Goal: Obtain resource: Download file/media

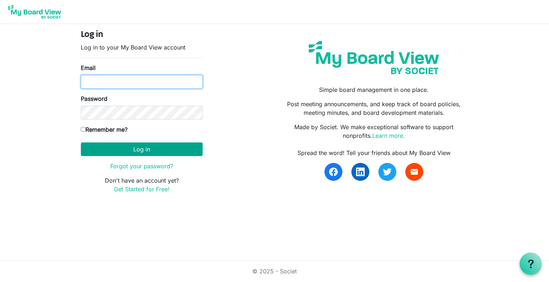
type input "k-mcginnis@shaw.ca"
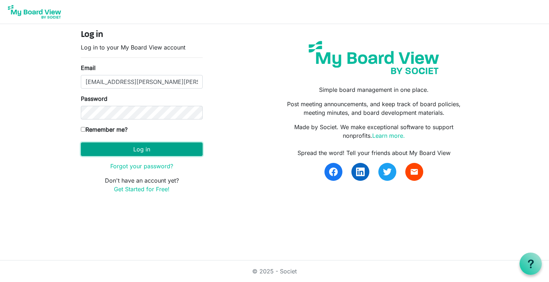
click at [139, 147] on button "Log in" at bounding box center [142, 150] width 122 height 14
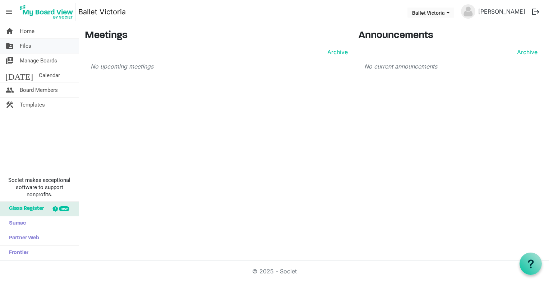
click at [24, 44] on span "Files" at bounding box center [25, 46] width 11 height 14
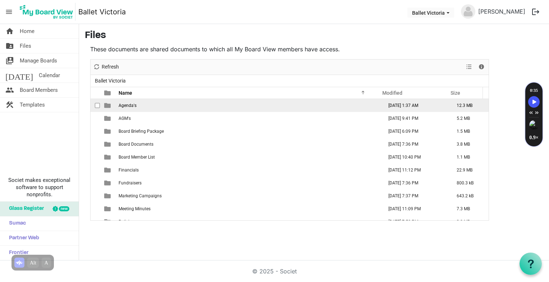
click at [129, 106] on span "Agenda's" at bounding box center [128, 105] width 18 height 5
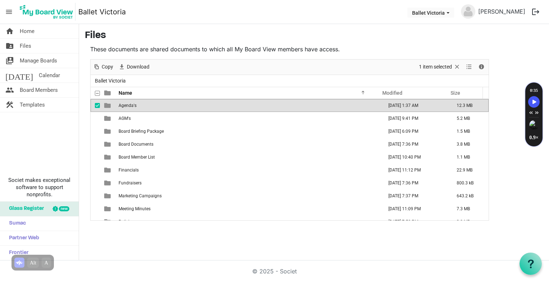
click at [127, 105] on span "Agenda's" at bounding box center [128, 105] width 18 height 5
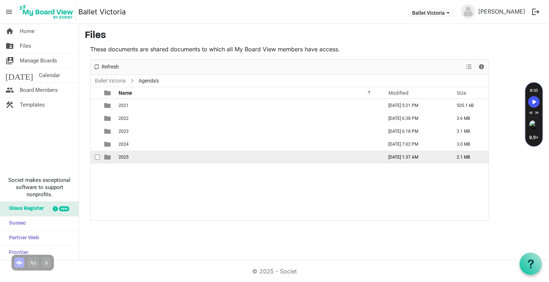
click at [119, 155] on span "2025" at bounding box center [124, 157] width 10 height 5
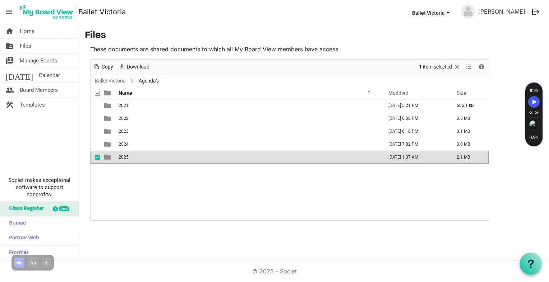
click at [119, 155] on span "2025" at bounding box center [124, 157] width 10 height 5
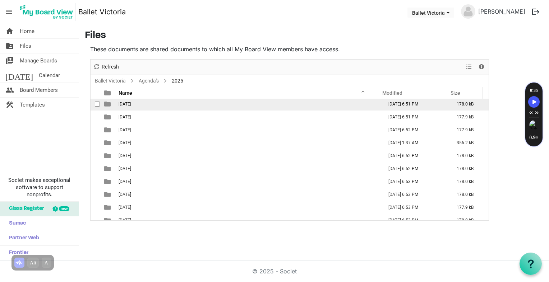
scroll to position [20, 0]
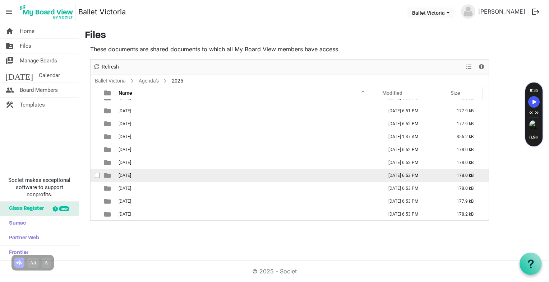
click at [126, 175] on span "[DATE]" at bounding box center [125, 175] width 13 height 5
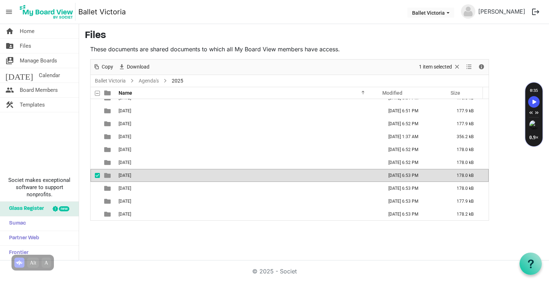
click at [126, 175] on span "[DATE]" at bounding box center [125, 175] width 13 height 5
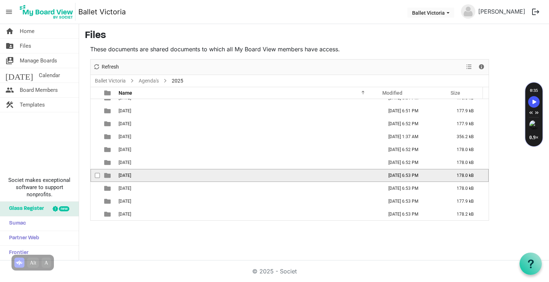
click at [126, 175] on span "[DATE]" at bounding box center [125, 175] width 13 height 5
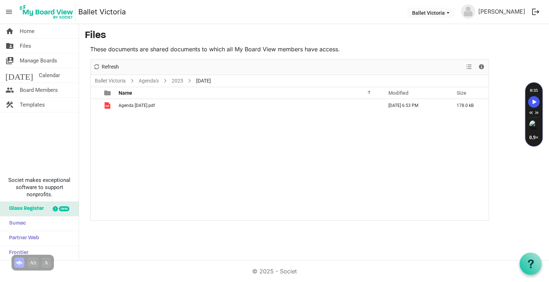
scroll to position [0, 0]
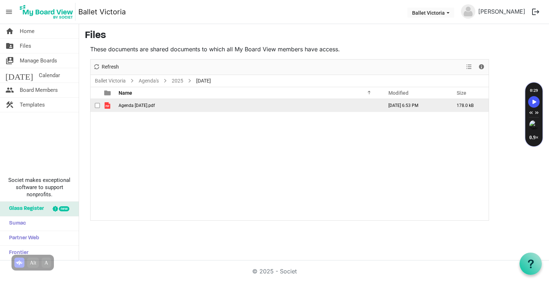
click at [126, 105] on span "Agenda August 26 2025.pdf" at bounding box center [137, 105] width 36 height 5
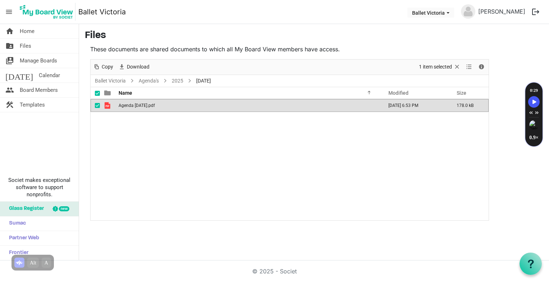
click at [124, 106] on span "Agenda August 26 2025.pdf" at bounding box center [137, 105] width 36 height 5
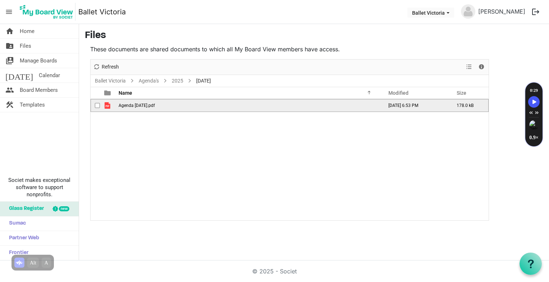
click at [124, 106] on span "Agenda August 26 2025.pdf" at bounding box center [137, 105] width 36 height 5
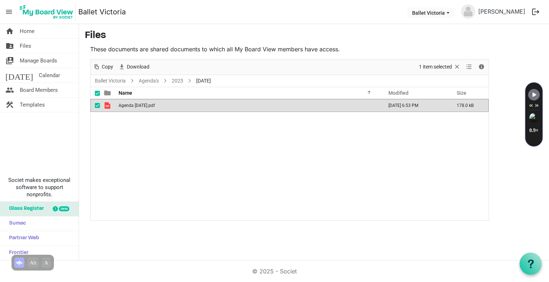
click at [106, 105] on span "is template cell column header type" at bounding box center [107, 105] width 6 height 6
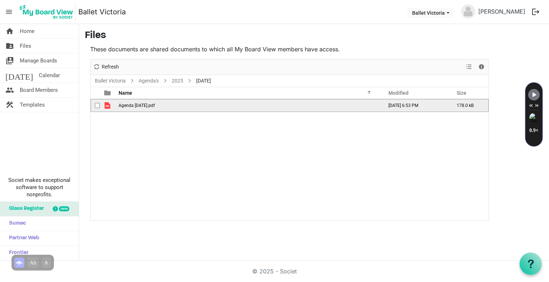
click at [129, 105] on span "Agenda August 26 2025.pdf" at bounding box center [137, 105] width 36 height 5
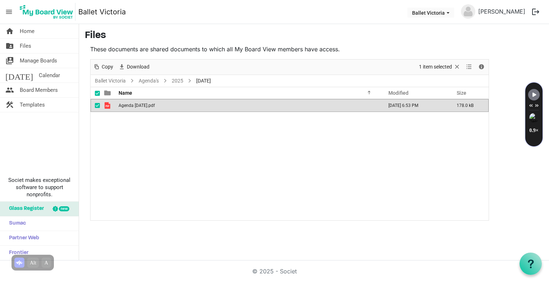
click at [129, 105] on span "Agenda August 26 2025.pdf" at bounding box center [137, 105] width 36 height 5
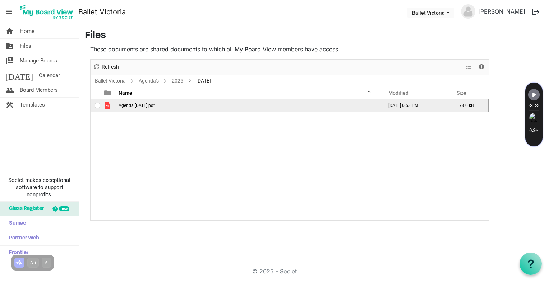
click at [129, 105] on span "Agenda August 26 2025.pdf" at bounding box center [137, 105] width 36 height 5
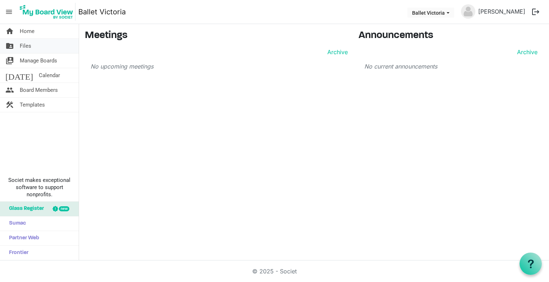
click at [27, 46] on span "Files" at bounding box center [25, 46] width 11 height 14
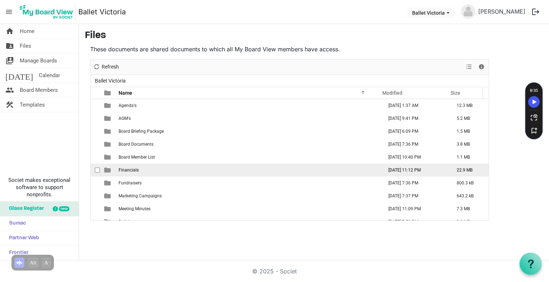
scroll to position [8, 0]
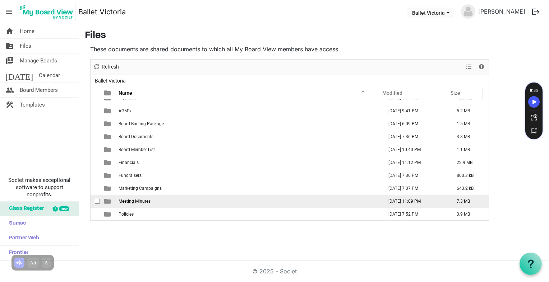
click at [136, 199] on span "Meeting Minutes" at bounding box center [135, 201] width 32 height 5
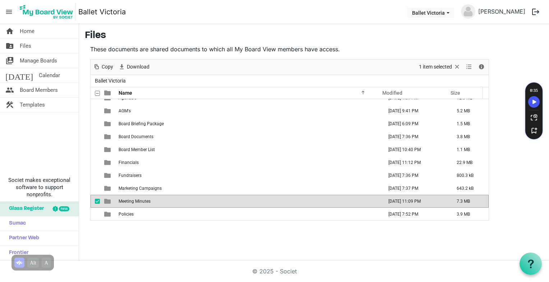
click at [136, 200] on span "Meeting Minutes" at bounding box center [135, 201] width 32 height 5
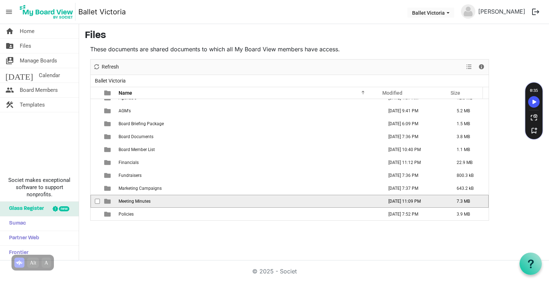
click at [136, 200] on span "Meeting Minutes" at bounding box center [135, 201] width 32 height 5
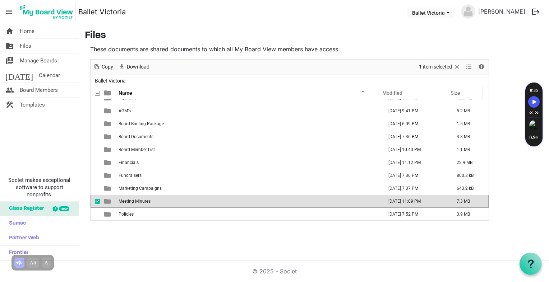
click at [107, 200] on span "is template cell column header type" at bounding box center [107, 201] width 6 height 6
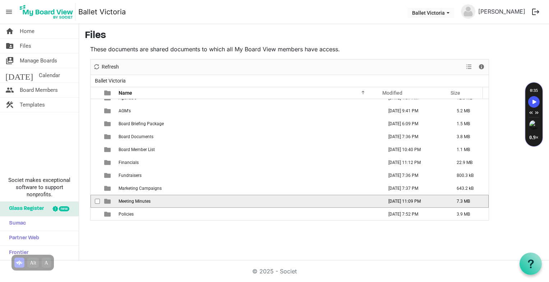
click at [96, 202] on span "checkbox" at bounding box center [97, 201] width 5 height 5
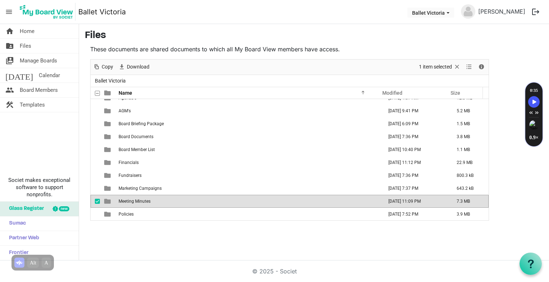
click at [96, 202] on span "checkbox" at bounding box center [97, 201] width 5 height 5
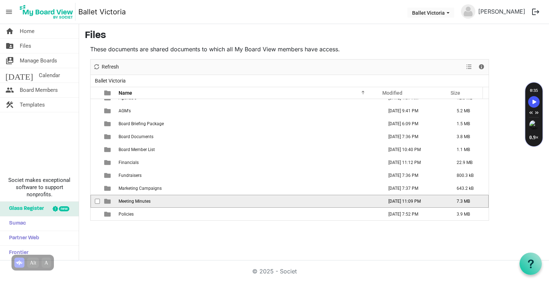
click at [96, 202] on span "checkbox" at bounding box center [97, 201] width 5 height 5
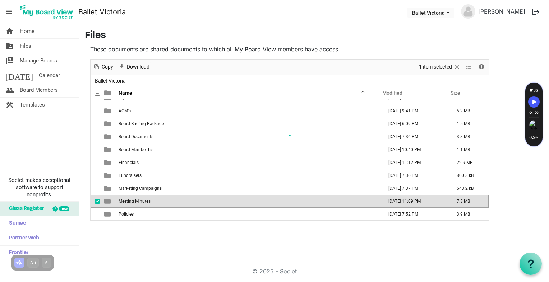
scroll to position [0, 0]
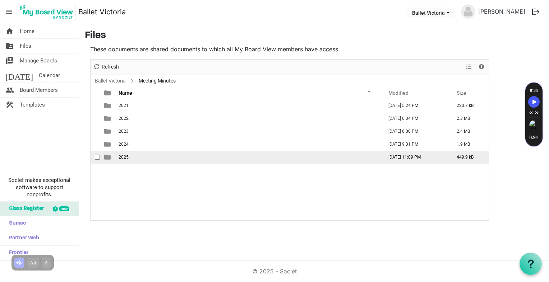
click at [119, 155] on span "2025" at bounding box center [124, 157] width 10 height 5
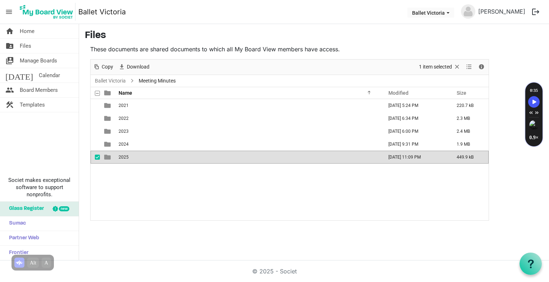
click at [119, 155] on span "2025" at bounding box center [124, 157] width 10 height 5
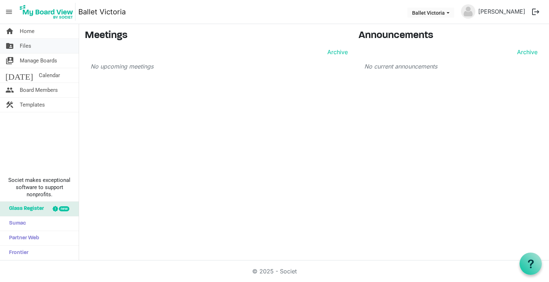
click at [27, 44] on span "Files" at bounding box center [25, 46] width 11 height 14
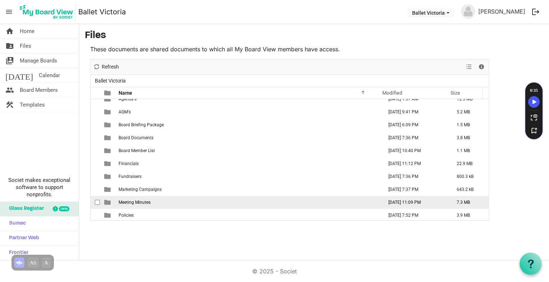
scroll to position [8, 0]
click at [389, 201] on td "[DATE] 11:09 PM" at bounding box center [415, 201] width 68 height 13
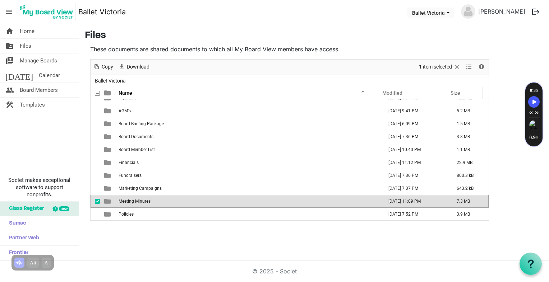
click at [389, 201] on td "[DATE] 11:09 PM" at bounding box center [415, 201] width 68 height 13
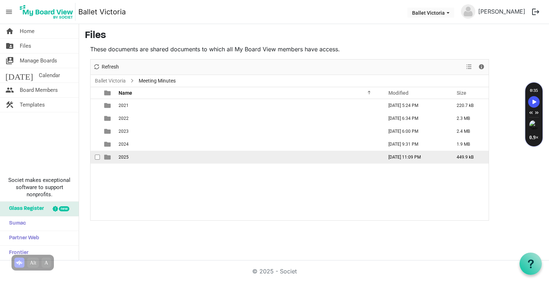
click at [414, 156] on td "[DATE] 11:09 PM" at bounding box center [415, 157] width 68 height 13
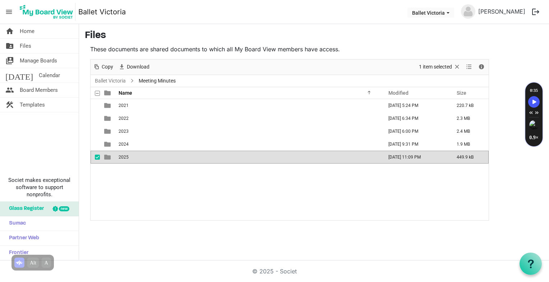
click at [414, 156] on td "[DATE] 11:09 PM" at bounding box center [415, 157] width 68 height 13
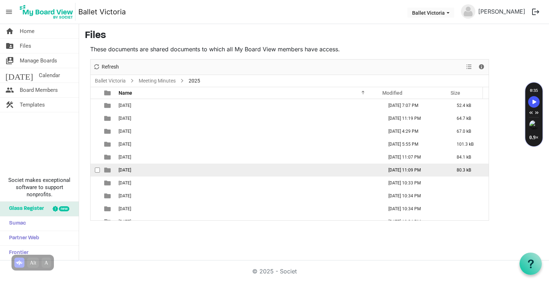
click at [393, 169] on td "[DATE] 11:09 PM" at bounding box center [415, 170] width 68 height 13
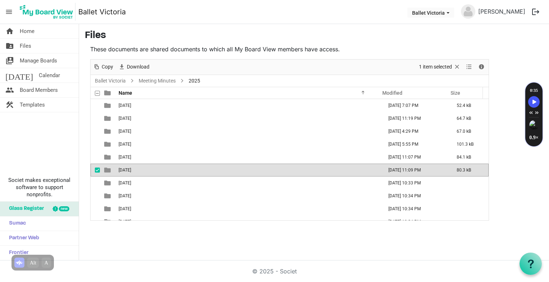
click at [393, 169] on td "[DATE] 11:09 PM" at bounding box center [415, 170] width 68 height 13
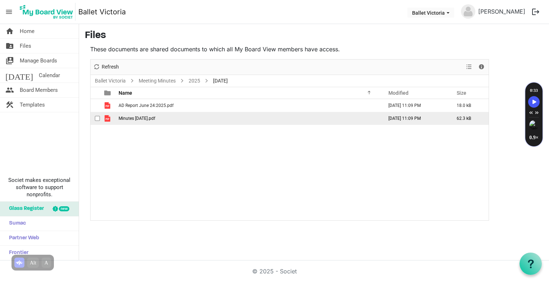
click at [131, 119] on span "Minutes [DATE].pdf" at bounding box center [137, 118] width 37 height 5
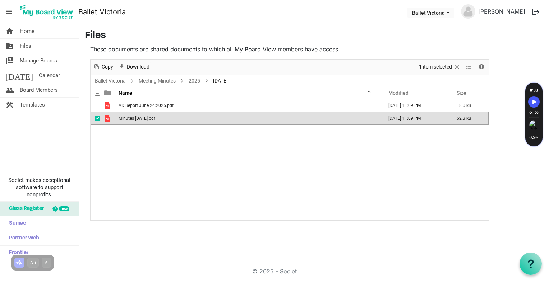
click at [131, 119] on span "Minutes [DATE].pdf" at bounding box center [137, 118] width 37 height 5
